Goal: Task Accomplishment & Management: Manage account settings

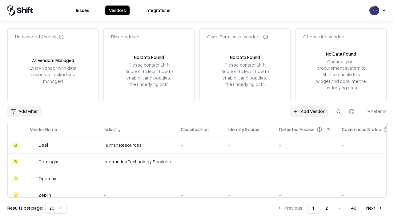
click at [308, 111] on link "Add Vendor" at bounding box center [308, 111] width 38 height 11
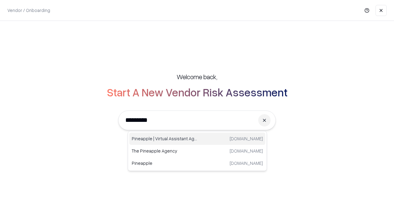
click at [197, 139] on div "Pineapple | Virtual Assistant Agency [DOMAIN_NAME]" at bounding box center [197, 139] width 136 height 12
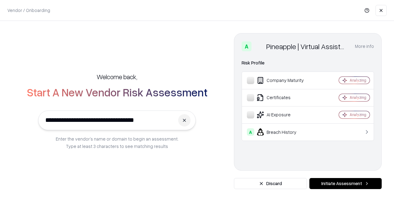
type input "**********"
click at [345, 184] on button "Initiate Assessment" at bounding box center [345, 183] width 72 height 11
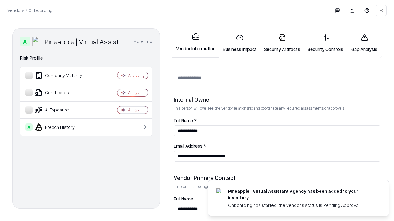
scroll to position [319, 0]
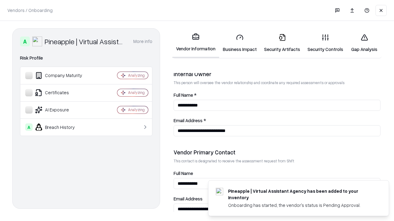
click at [240, 43] on link "Business Impact" at bounding box center [239, 43] width 41 height 29
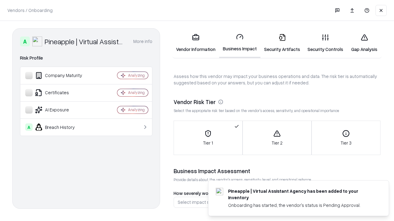
click at [282, 43] on link "Security Artifacts" at bounding box center [281, 43] width 43 height 29
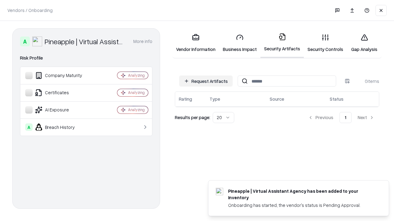
click at [206, 81] on button "Request Artifacts" at bounding box center [206, 81] width 54 height 11
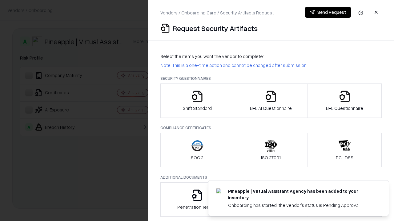
click at [197, 101] on icon "button" at bounding box center [197, 96] width 12 height 12
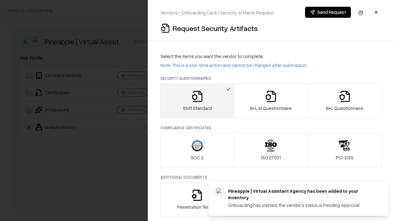
click at [328, 12] on button "Send Request" at bounding box center [328, 12] width 46 height 11
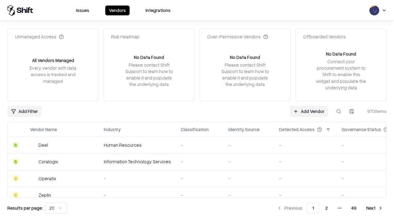
click at [338, 111] on button at bounding box center [338, 111] width 11 height 11
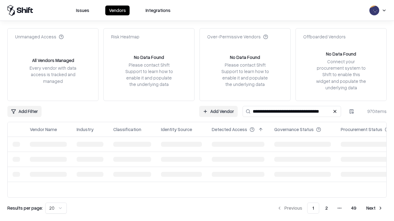
type input "**********"
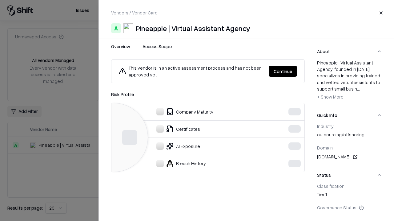
click at [283, 71] on button "Continue" at bounding box center [282, 71] width 28 height 11
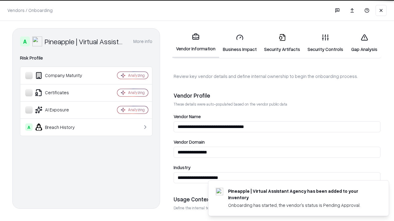
click at [282, 43] on link "Security Artifacts" at bounding box center [281, 43] width 43 height 29
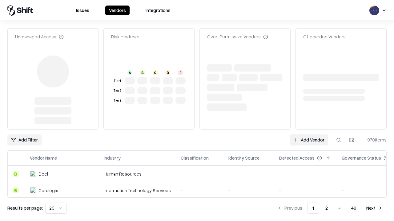
click at [308, 140] on link "Add Vendor" at bounding box center [308, 140] width 38 height 11
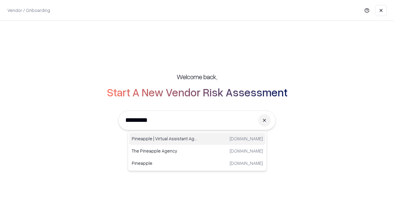
click at [197, 139] on div "Pineapple | Virtual Assistant Agency [DOMAIN_NAME]" at bounding box center [197, 139] width 136 height 12
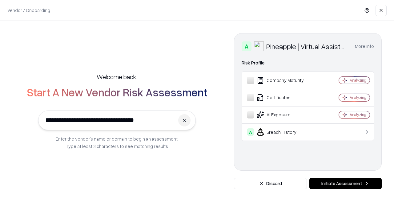
type input "**********"
click at [345, 184] on button "Initiate Assessment" at bounding box center [345, 183] width 72 height 11
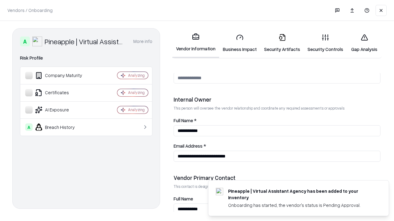
scroll to position [319, 0]
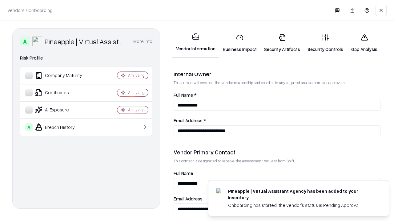
click at [364, 43] on link "Gap Analysis" at bounding box center [364, 43] width 35 height 29
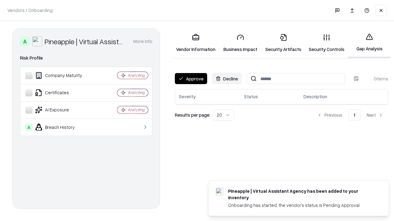
click at [191, 79] on button "Approve" at bounding box center [191, 78] width 32 height 11
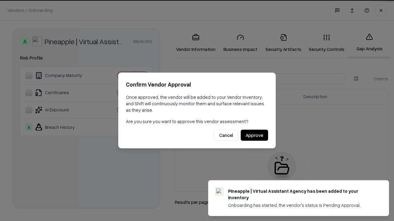
click at [254, 135] on button "Approve" at bounding box center [254, 135] width 27 height 11
